Goal: Complete application form

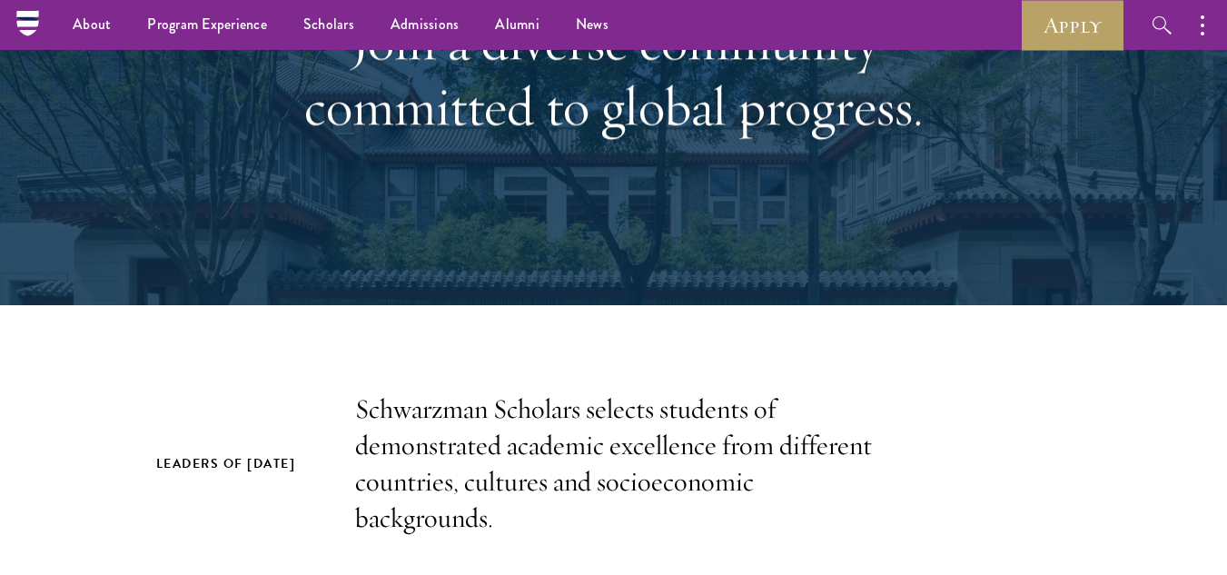
scroll to position [257, 0]
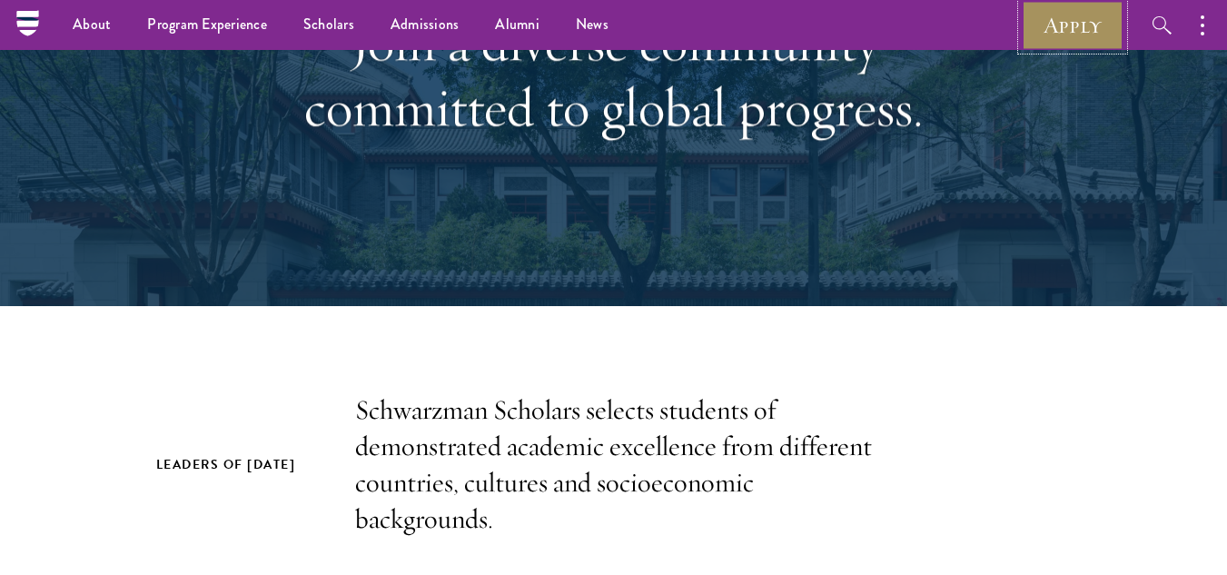
click at [1044, 32] on link "Apply" at bounding box center [1073, 25] width 102 height 50
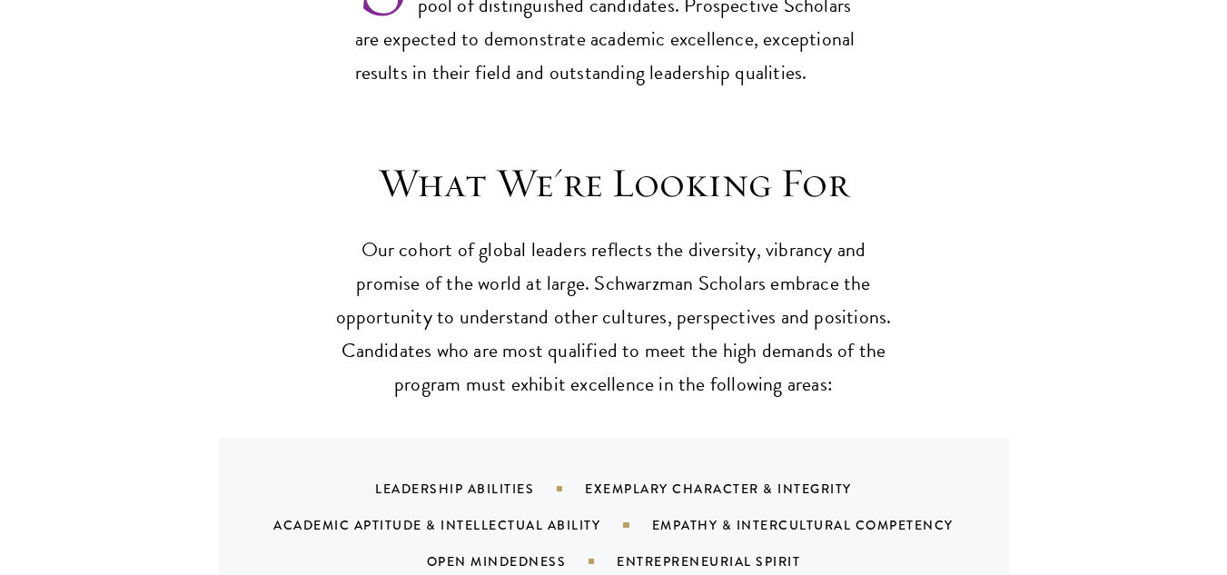
scroll to position [1747, 0]
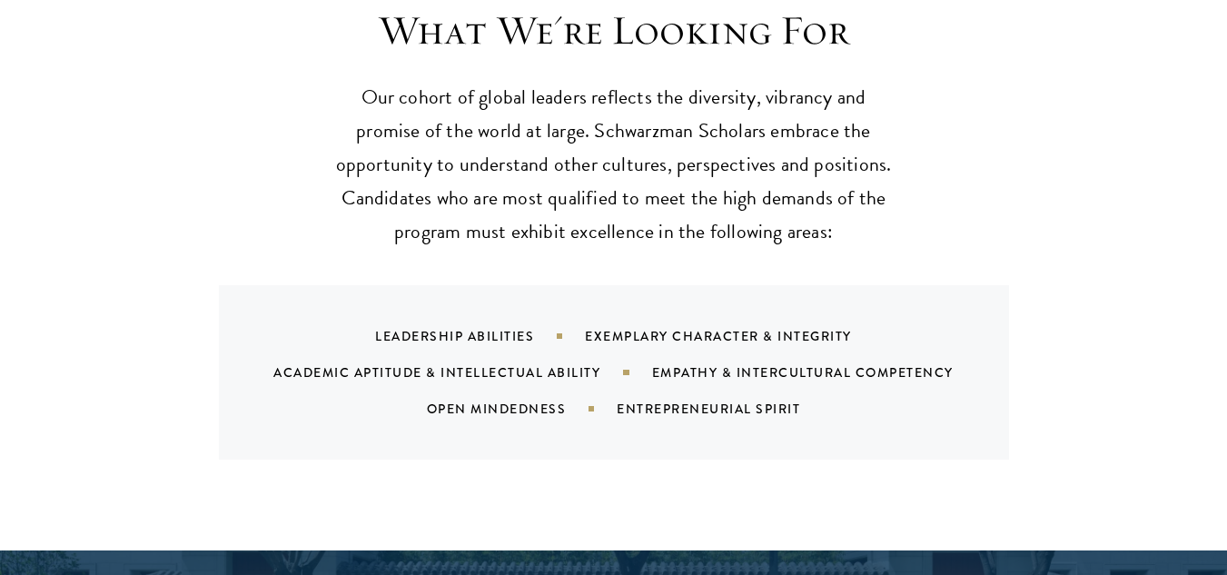
click at [486, 327] on div "Leadership Abilities" at bounding box center [480, 336] width 210 height 18
click at [484, 346] on div "Leadership Abilities Exemplary Character & Integrity Academic Aptitude & Intell…" at bounding box center [636, 372] width 747 height 109
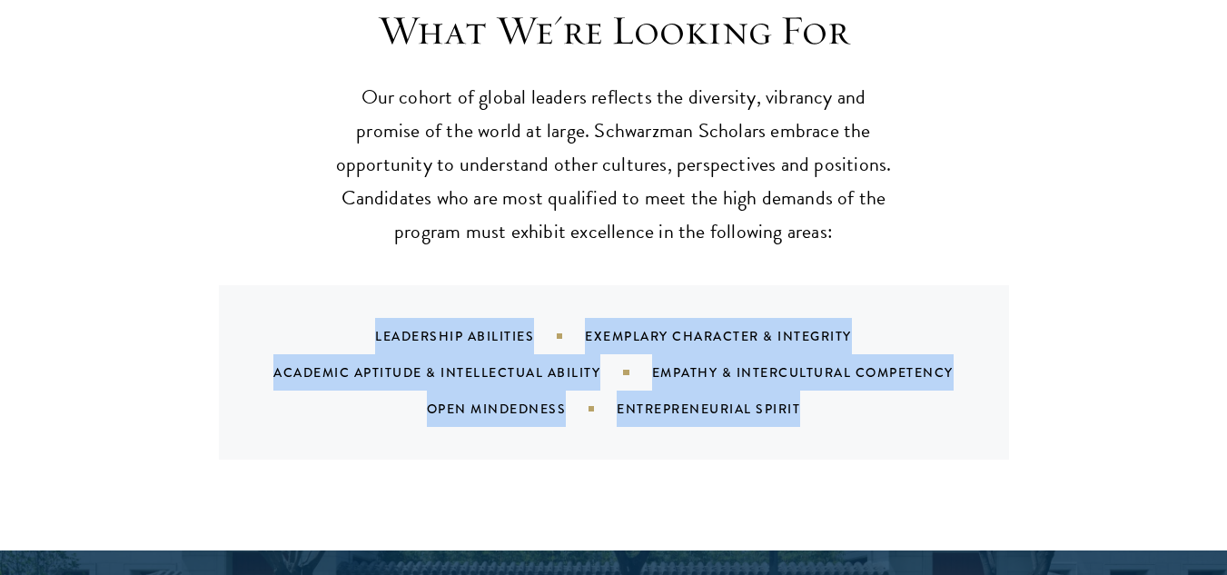
click at [484, 346] on div "Leadership Abilities Exemplary Character & Integrity Academic Aptitude & Intell…" at bounding box center [636, 372] width 747 height 109
click at [520, 324] on div "Leadership Abilities Exemplary Character & Integrity Academic Aptitude & Intell…" at bounding box center [636, 372] width 747 height 109
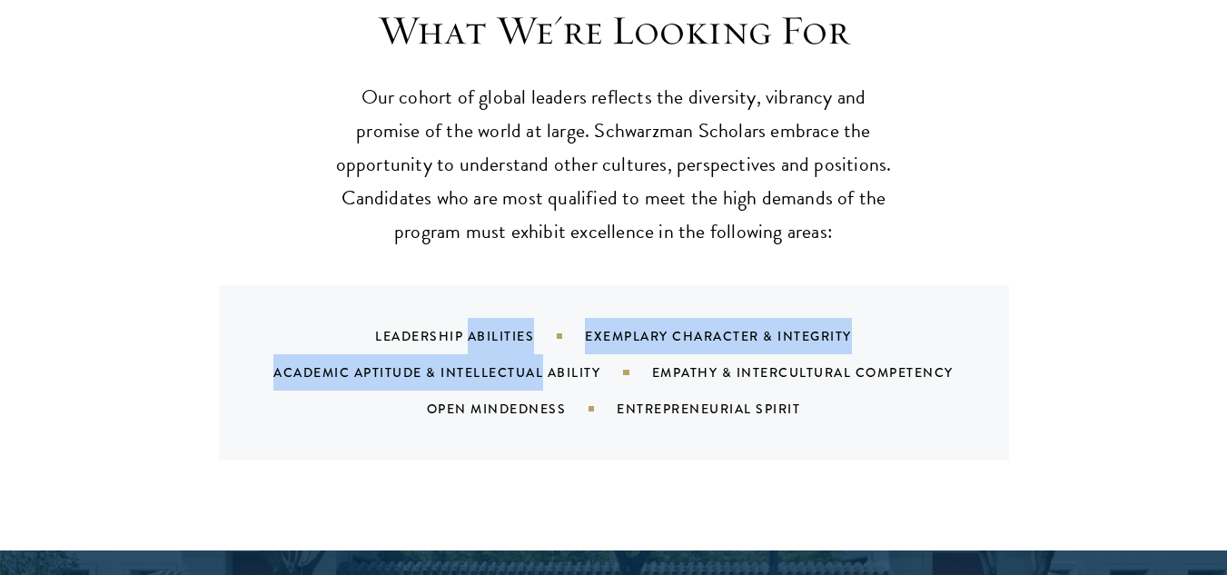
drag, startPoint x: 520, startPoint y: 324, endPoint x: 559, endPoint y: 298, distance: 47.9
click at [559, 318] on div "Leadership Abilities Exemplary Character & Integrity Academic Aptitude & Intell…" at bounding box center [636, 372] width 747 height 109
click at [559, 327] on div "Leadership Abilities" at bounding box center [480, 336] width 210 height 18
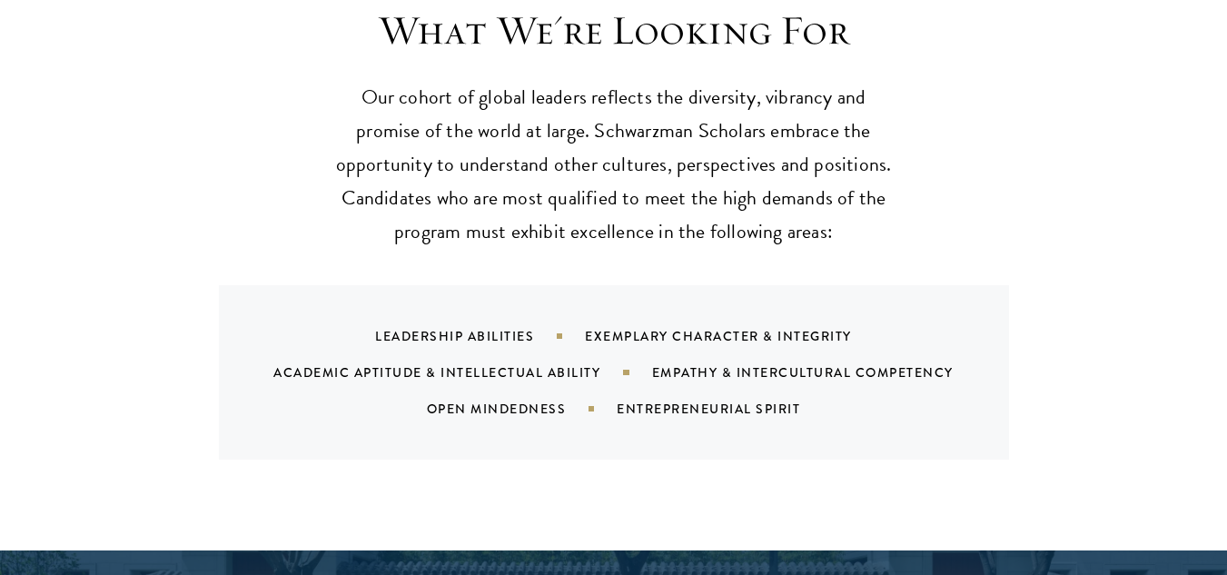
click at [559, 327] on div "Leadership Abilities" at bounding box center [480, 336] width 210 height 18
click at [626, 363] on div "Academic Aptitude & Intellectual Ability" at bounding box center [462, 372] width 378 height 18
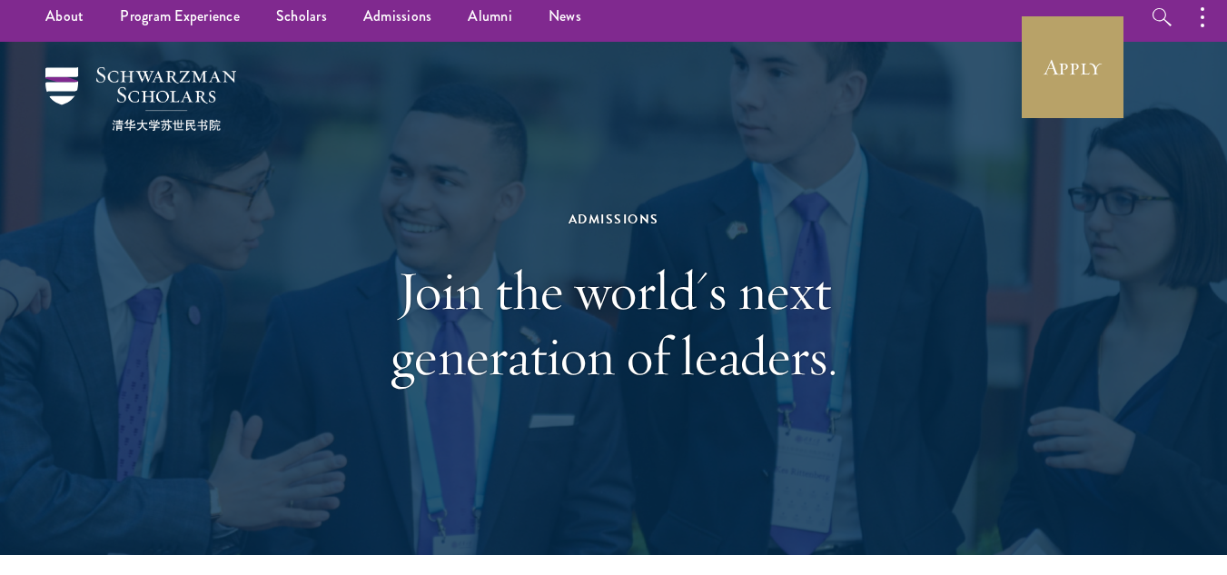
scroll to position [0, 0]
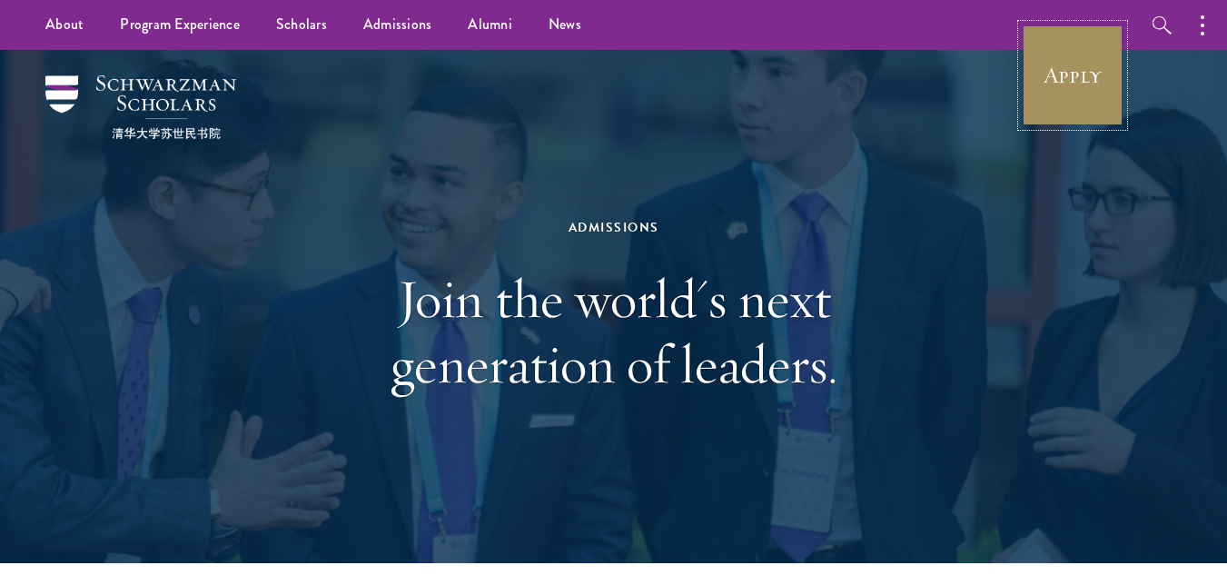
click at [1083, 83] on link "Apply" at bounding box center [1073, 76] width 102 height 102
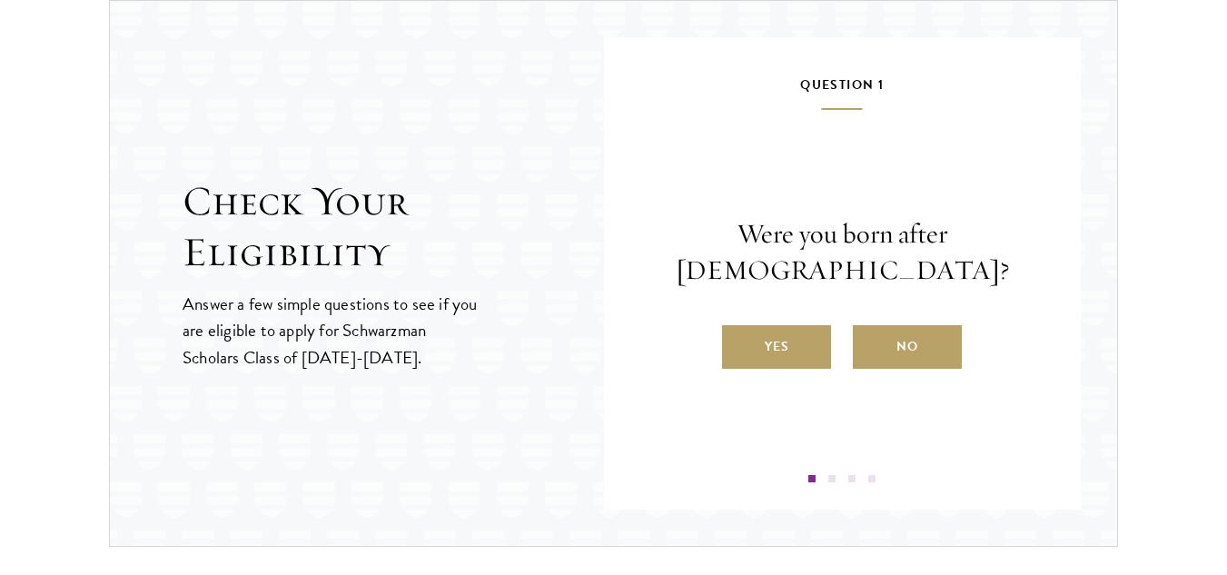
click at [767, 370] on div "Question 1 Were you born after August 1, 1997? Yes No" at bounding box center [842, 278] width 369 height 409
click at [773, 352] on label "Yes" at bounding box center [776, 347] width 109 height 44
click at [738, 343] on input "Yes" at bounding box center [730, 335] width 16 height 16
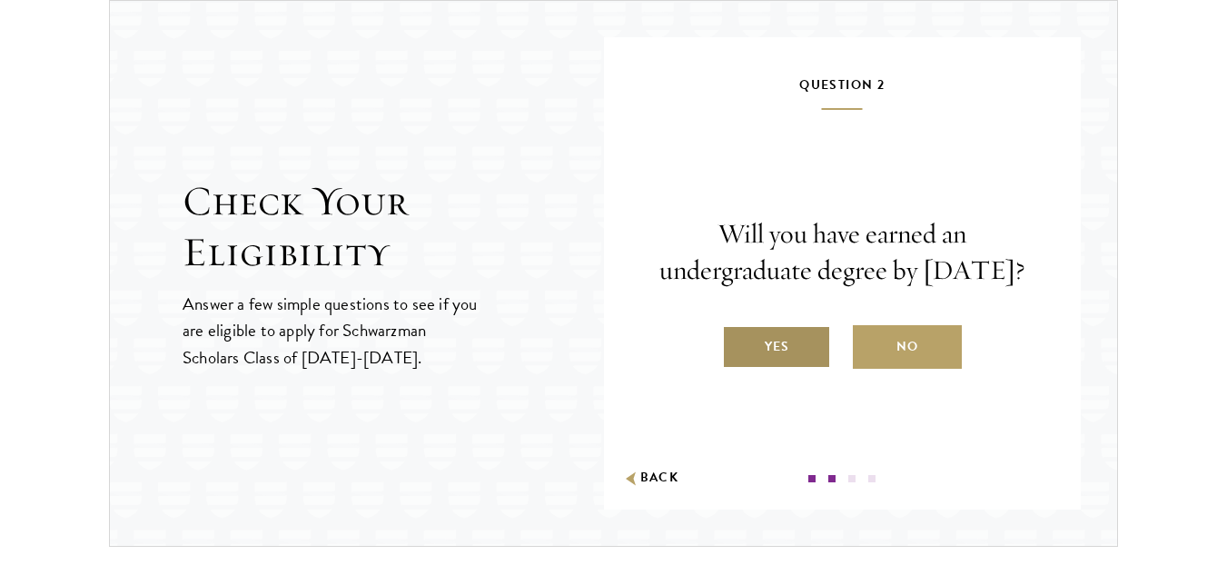
click at [761, 369] on label "Yes" at bounding box center [776, 347] width 109 height 44
click at [738, 343] on input "Yes" at bounding box center [730, 335] width 16 height 16
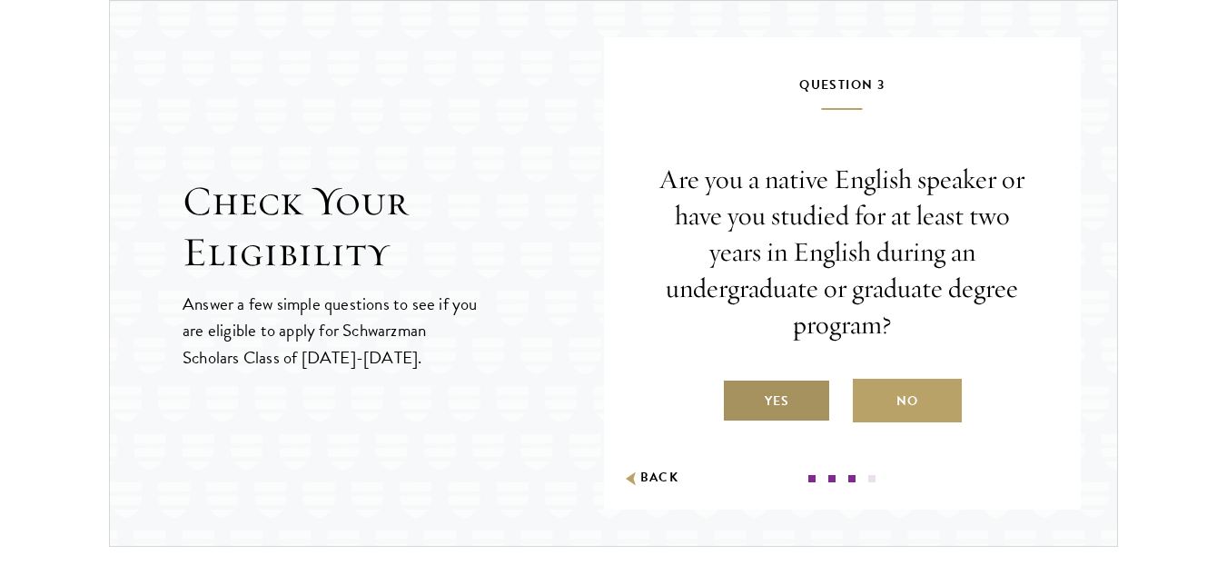
click at [779, 390] on label "Yes" at bounding box center [776, 401] width 109 height 44
click at [738, 390] on input "Yes" at bounding box center [730, 389] width 16 height 16
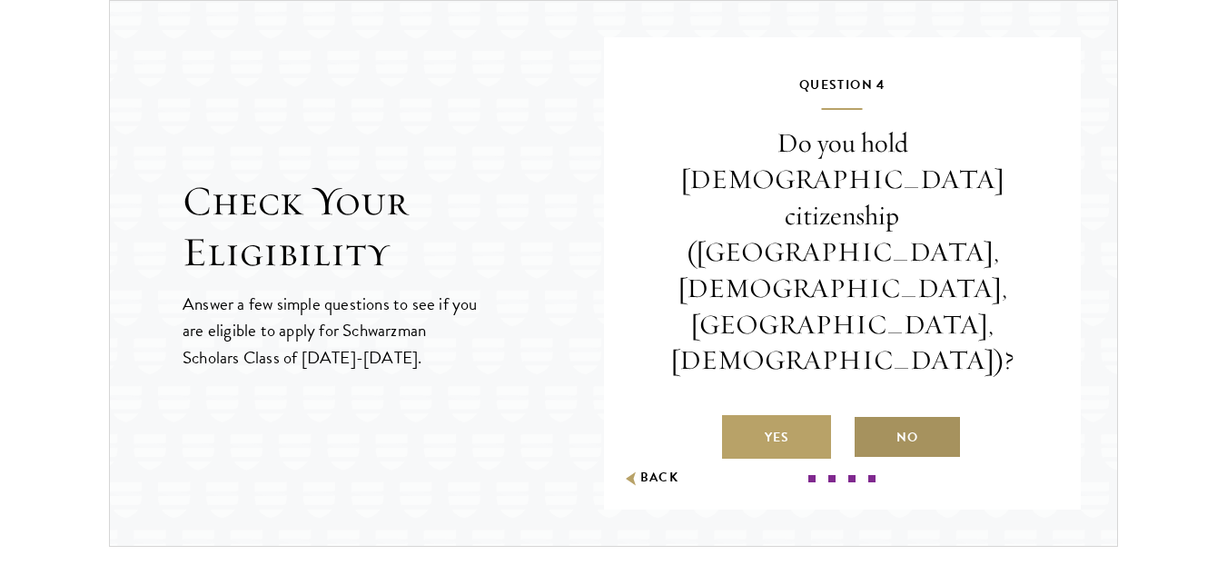
click at [919, 415] on label "No" at bounding box center [907, 437] width 109 height 44
click at [869, 418] on input "No" at bounding box center [861, 426] width 16 height 16
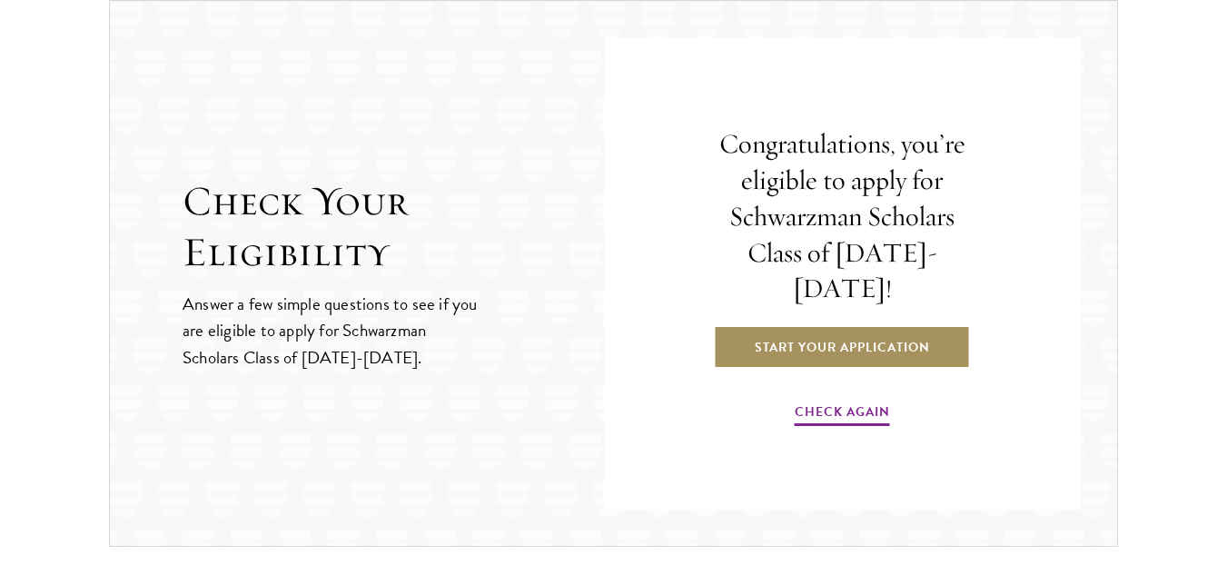
click at [911, 341] on link "Start Your Application" at bounding box center [842, 347] width 257 height 44
